Goal: Obtain resource: Download file/media

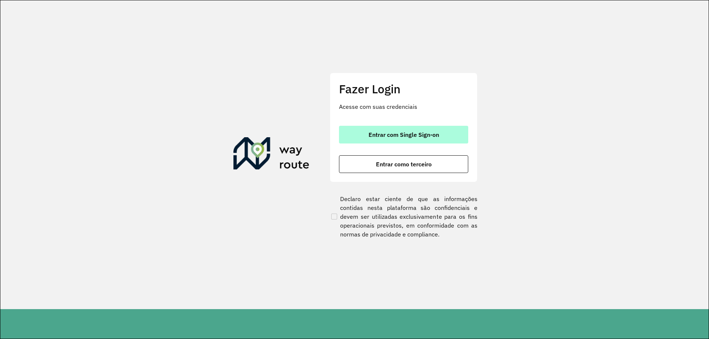
click at [369, 140] on button "Entrar com Single Sign-on" at bounding box center [403, 135] width 129 height 18
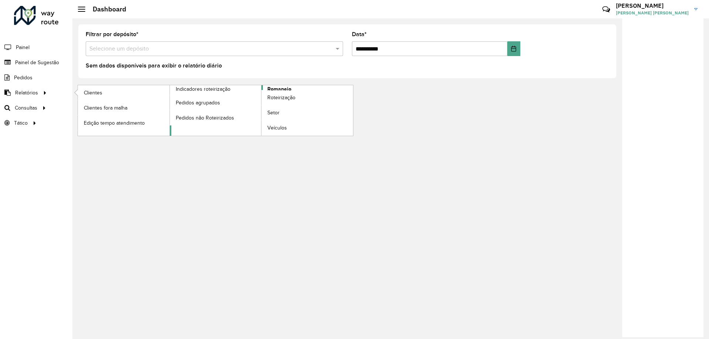
click at [295, 88] on link "Romaneio" at bounding box center [262, 110] width 184 height 51
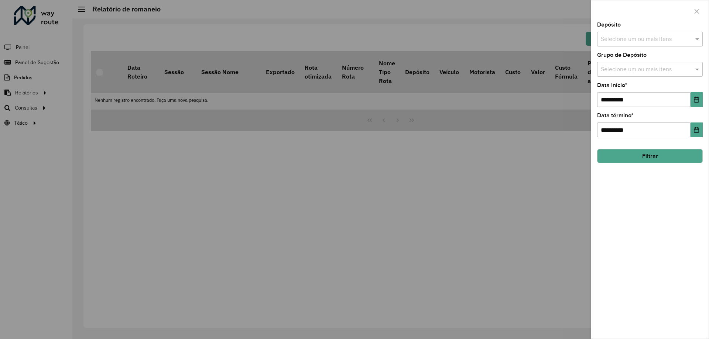
click at [654, 155] on button "Filtrar" at bounding box center [650, 156] width 106 height 14
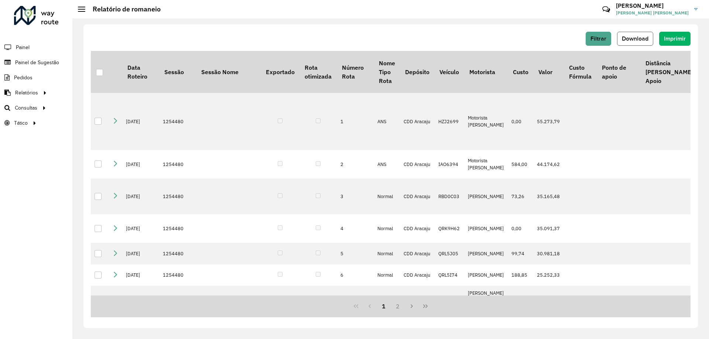
click at [636, 38] on span "Download" at bounding box center [635, 38] width 27 height 6
click at [598, 36] on span "Filtrar" at bounding box center [599, 38] width 16 height 6
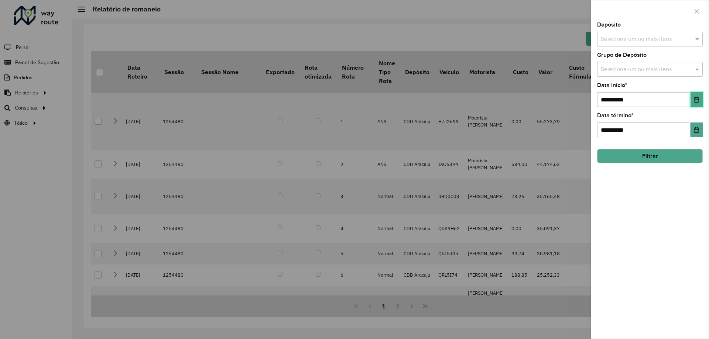
click at [694, 99] on icon "Choose Date" at bounding box center [697, 100] width 6 height 6
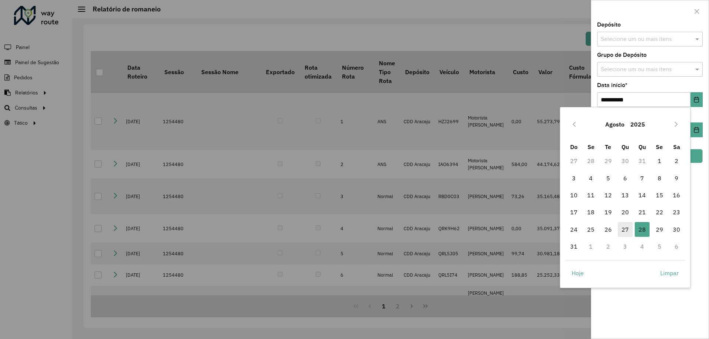
click at [628, 227] on span "27" at bounding box center [625, 229] width 15 height 15
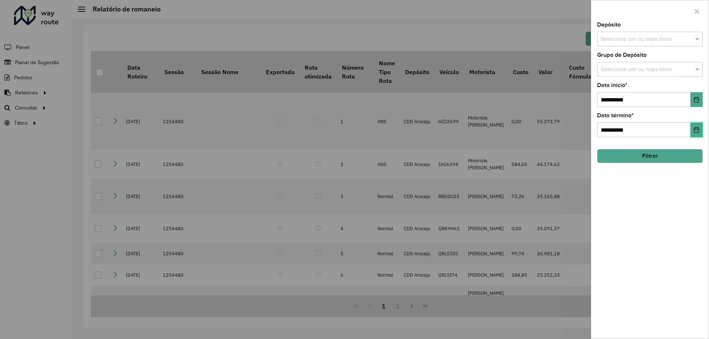
click at [691, 129] on button "Choose Date" at bounding box center [697, 130] width 12 height 15
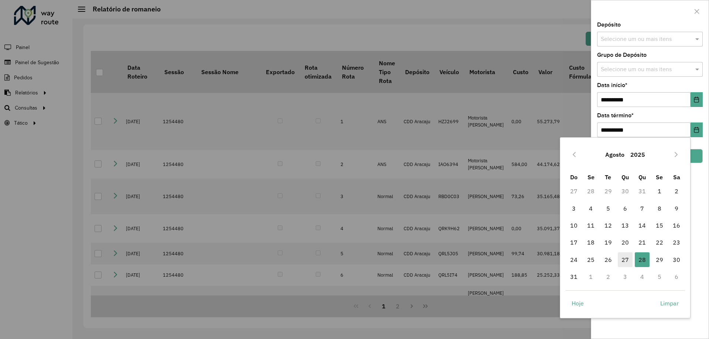
click at [628, 258] on span "27" at bounding box center [625, 260] width 15 height 15
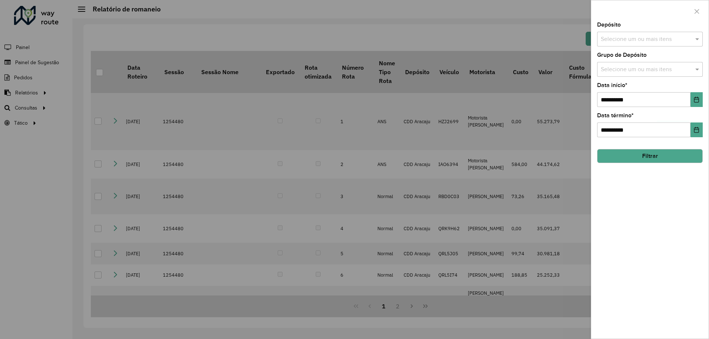
click at [662, 160] on button "Filtrar" at bounding box center [650, 156] width 106 height 14
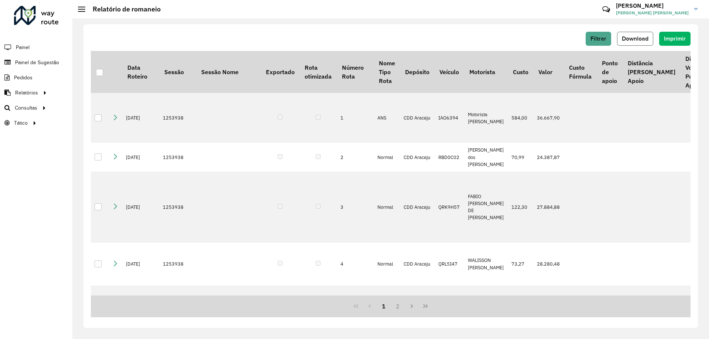
click at [626, 36] on span "Download" at bounding box center [635, 38] width 27 height 6
